Goal: Communication & Community: Answer question/provide support

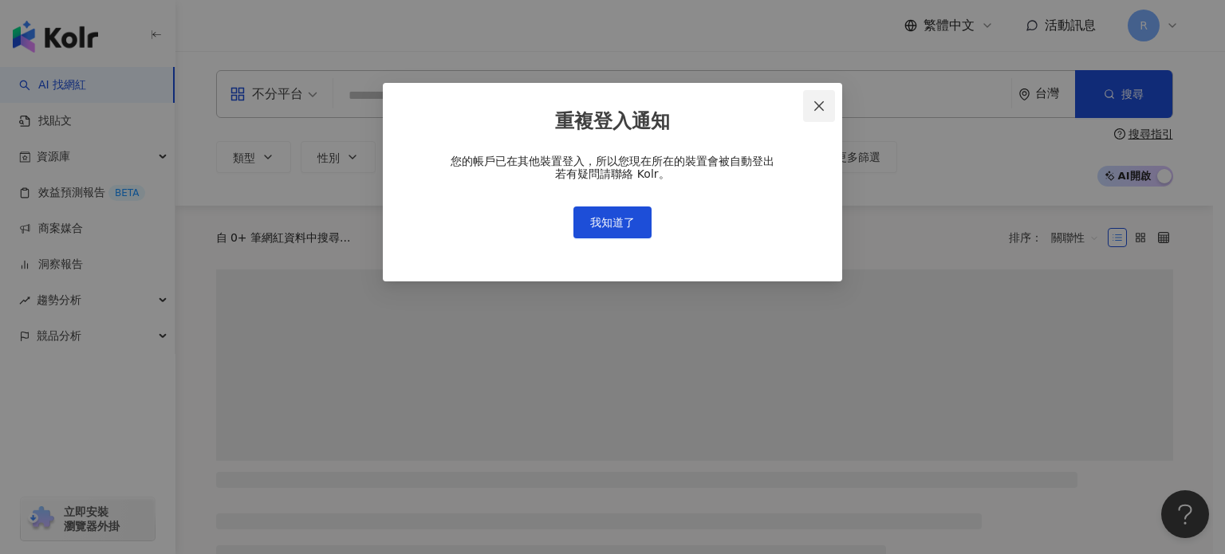
click at [821, 106] on icon "close" at bounding box center [819, 106] width 13 height 13
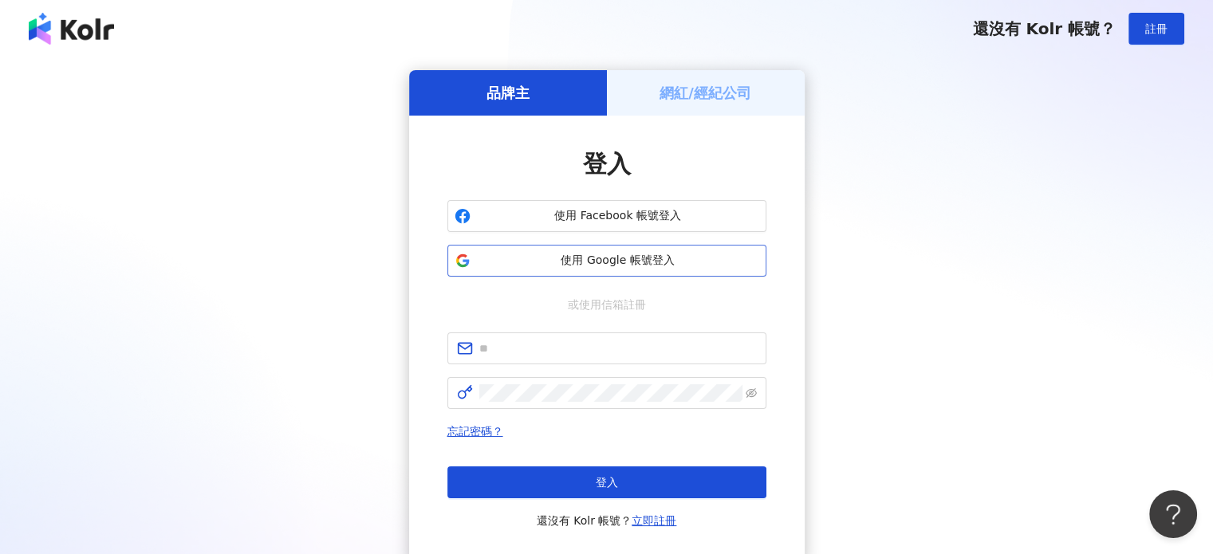
click at [667, 269] on button "使用 Google 帳號登入" at bounding box center [606, 261] width 319 height 32
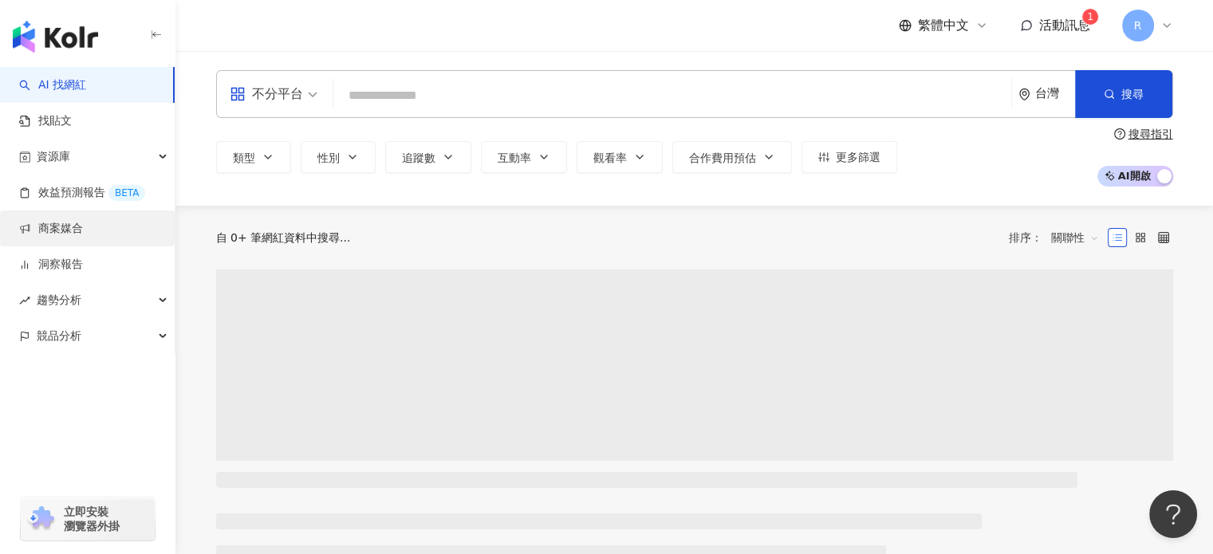
click at [83, 230] on link "商案媒合" at bounding box center [51, 229] width 64 height 16
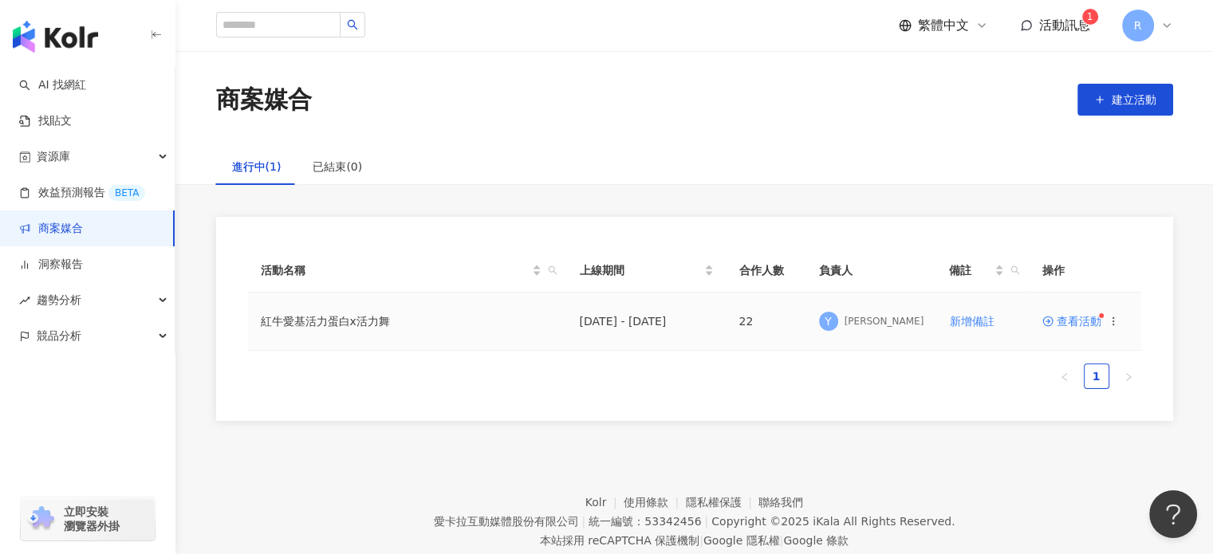
click at [1092, 316] on span "查看活動" at bounding box center [1071, 321] width 59 height 11
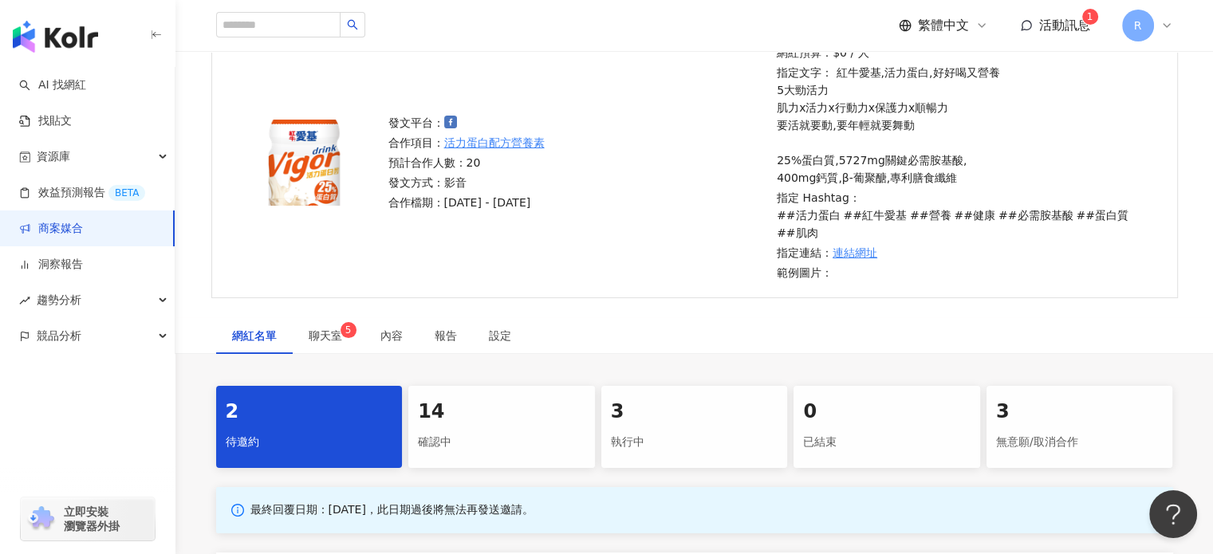
scroll to position [160, 0]
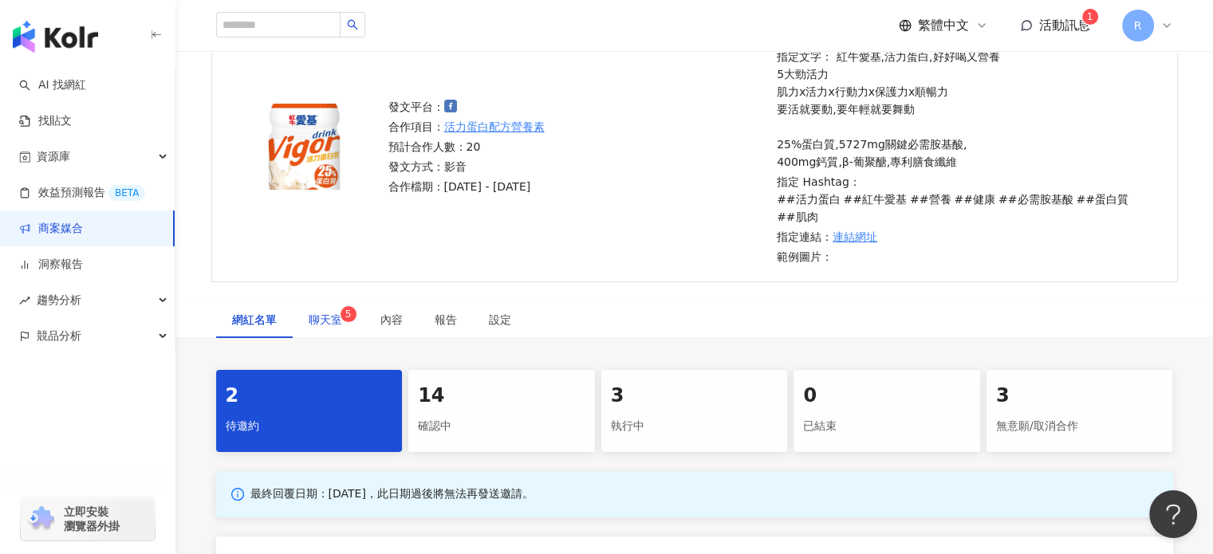
click at [340, 317] on span "聊天室 5" at bounding box center [329, 319] width 40 height 11
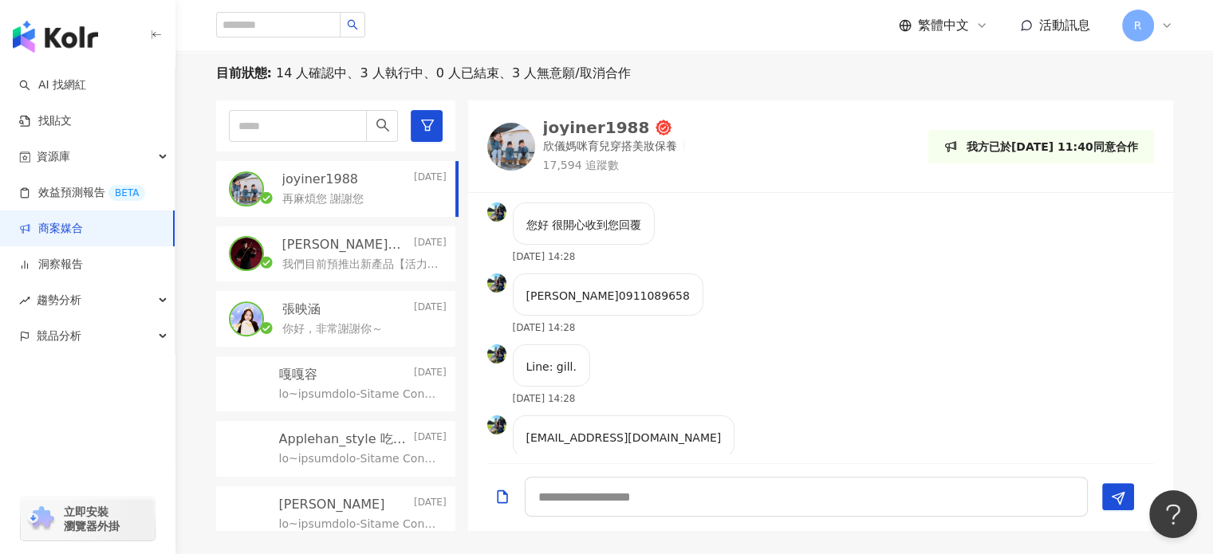
scroll to position [479, 0]
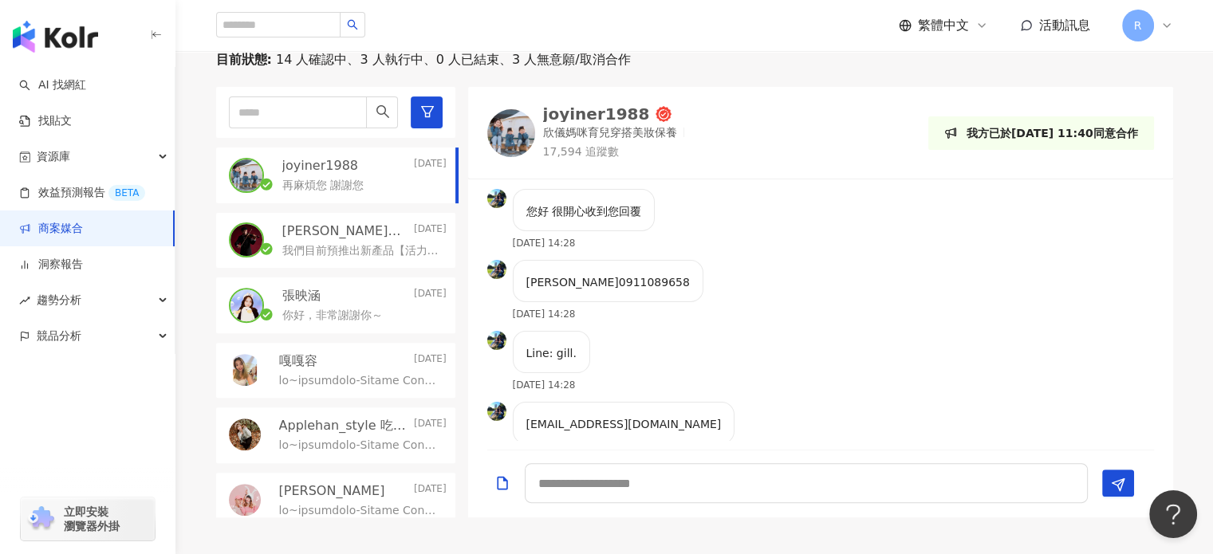
click at [357, 235] on p "[PERSON_NAME]｜[PERSON_NAME]" at bounding box center [346, 232] width 128 height 18
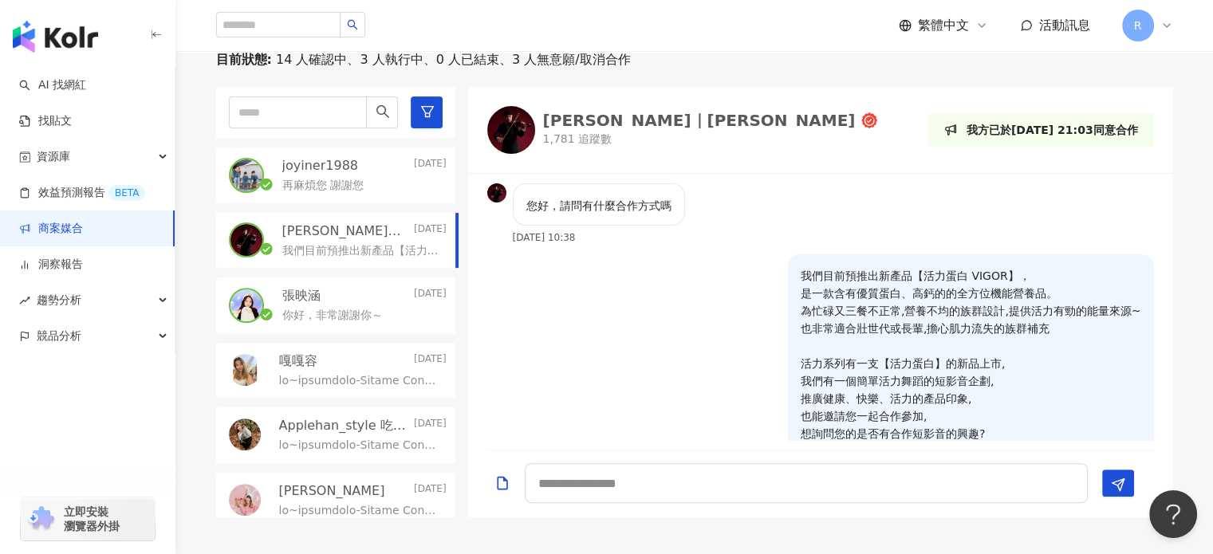
scroll to position [269, 0]
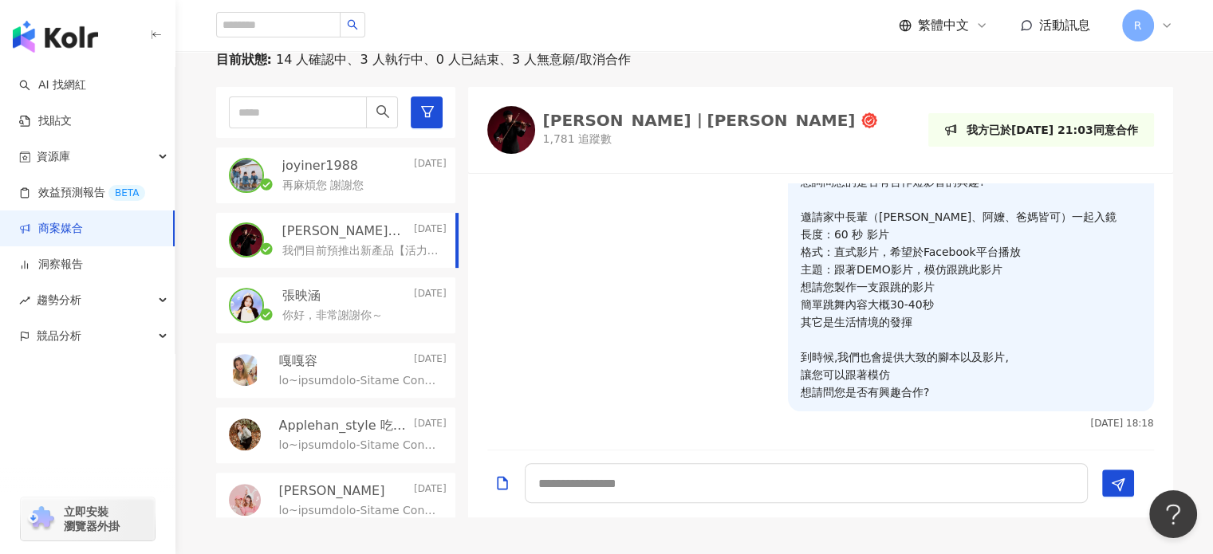
click at [354, 178] on p "再麻煩您 謝謝您" at bounding box center [322, 186] width 81 height 16
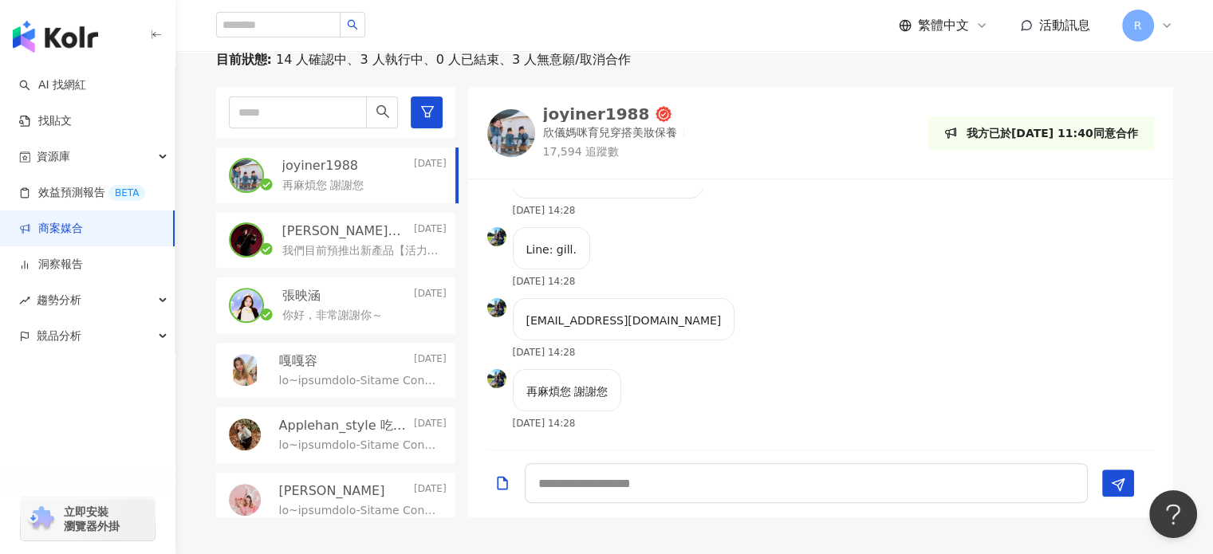
scroll to position [102, 0]
click at [651, 321] on div "[EMAIL_ADDRESS][DOMAIN_NAME]" at bounding box center [624, 321] width 223 height 42
drag, startPoint x: 526, startPoint y: 319, endPoint x: 661, endPoint y: 315, distance: 135.6
click at [661, 315] on div "[EMAIL_ADDRESS][DOMAIN_NAME]" at bounding box center [624, 321] width 223 height 42
copy p "[EMAIL_ADDRESS][DOMAIN_NAME]"
